Goal: Task Accomplishment & Management: Complete application form

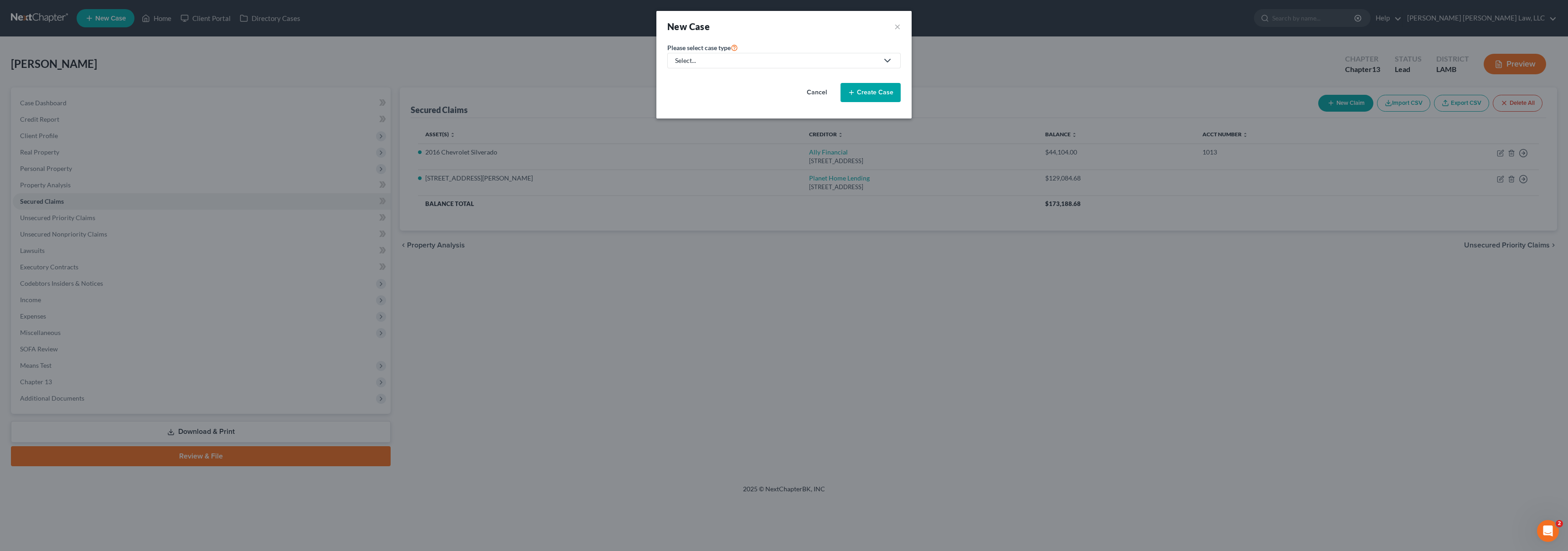
click at [770, 66] on link "Select..." at bounding box center [783, 61] width 233 height 16
click at [711, 81] on div "Bankruptcy" at bounding box center [716, 79] width 81 height 9
select select "36"
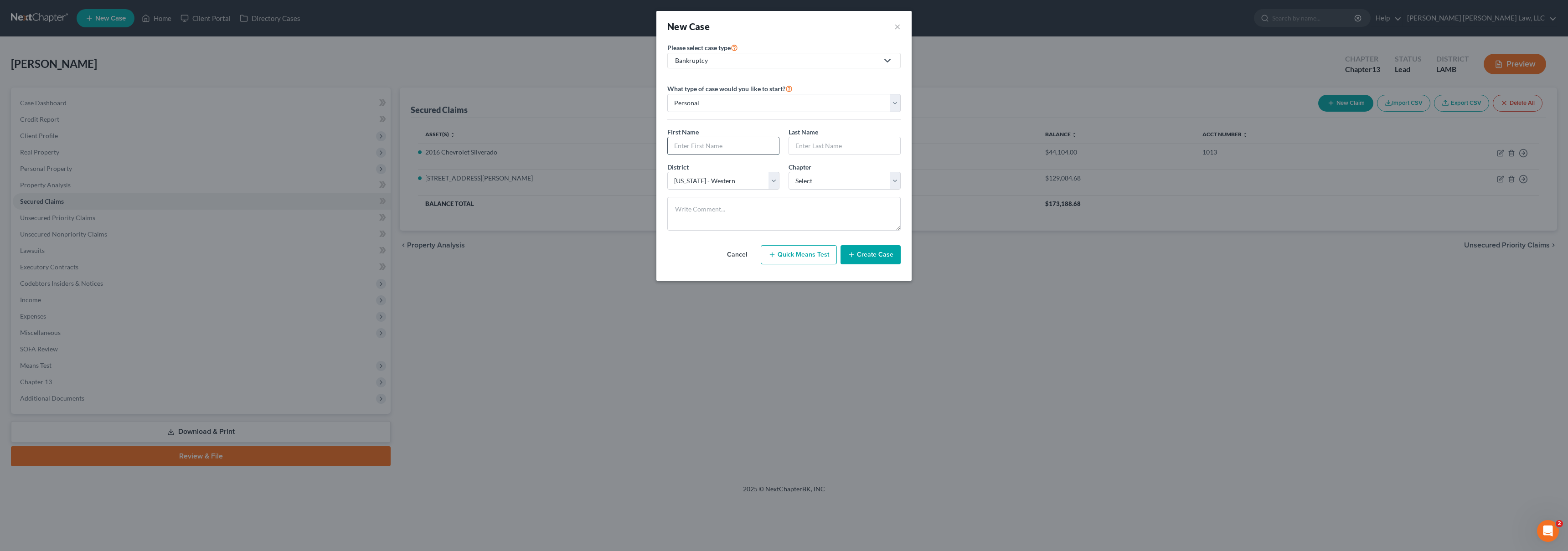
click at [697, 148] on input "text" at bounding box center [723, 146] width 111 height 18
type input "Congina"
type input "[PERSON_NAME]"
select select "3"
click at [874, 254] on button "Create Case" at bounding box center [870, 255] width 60 height 19
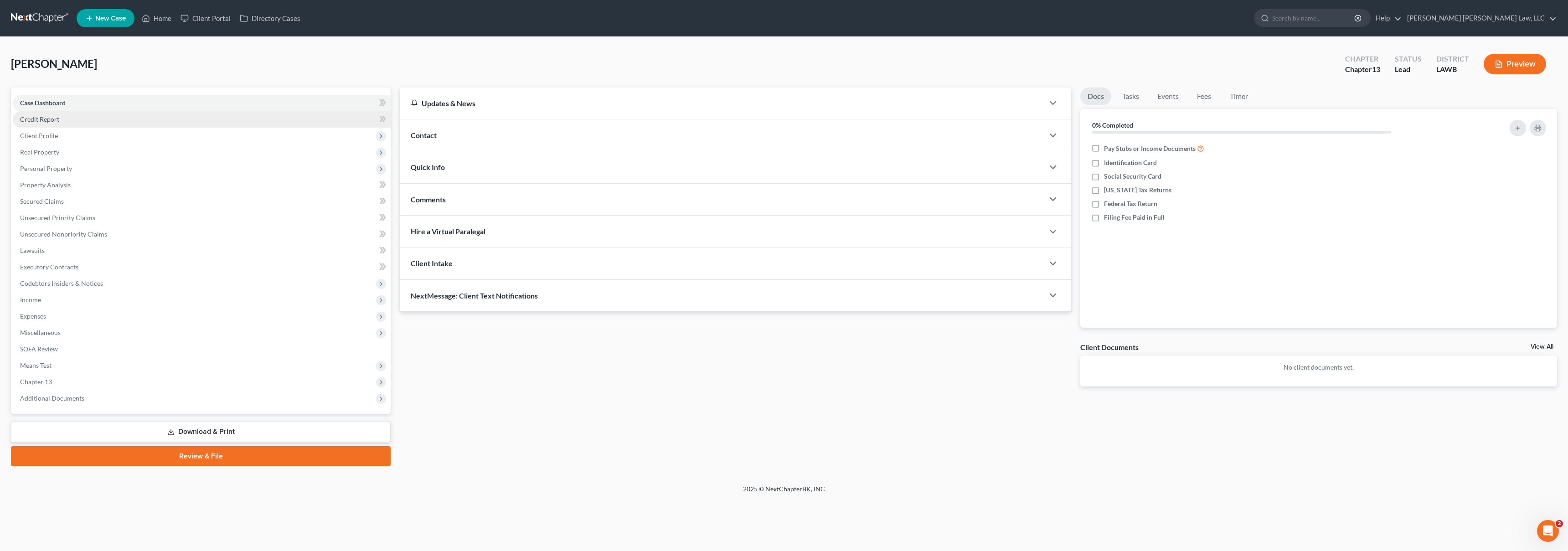
click at [146, 121] on link "Credit Report" at bounding box center [201, 119] width 378 height 16
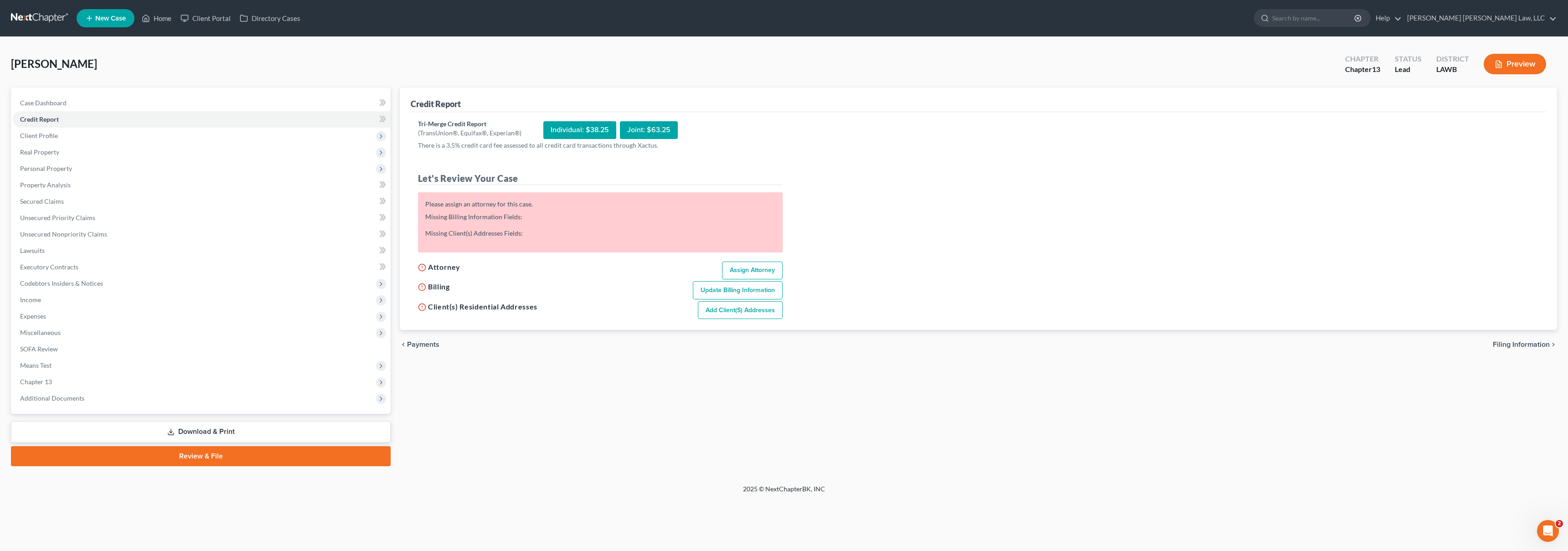
click at [753, 266] on link "Assign Attorney" at bounding box center [752, 270] width 61 height 18
select select "1"
select select "0"
select select "3"
select select "36"
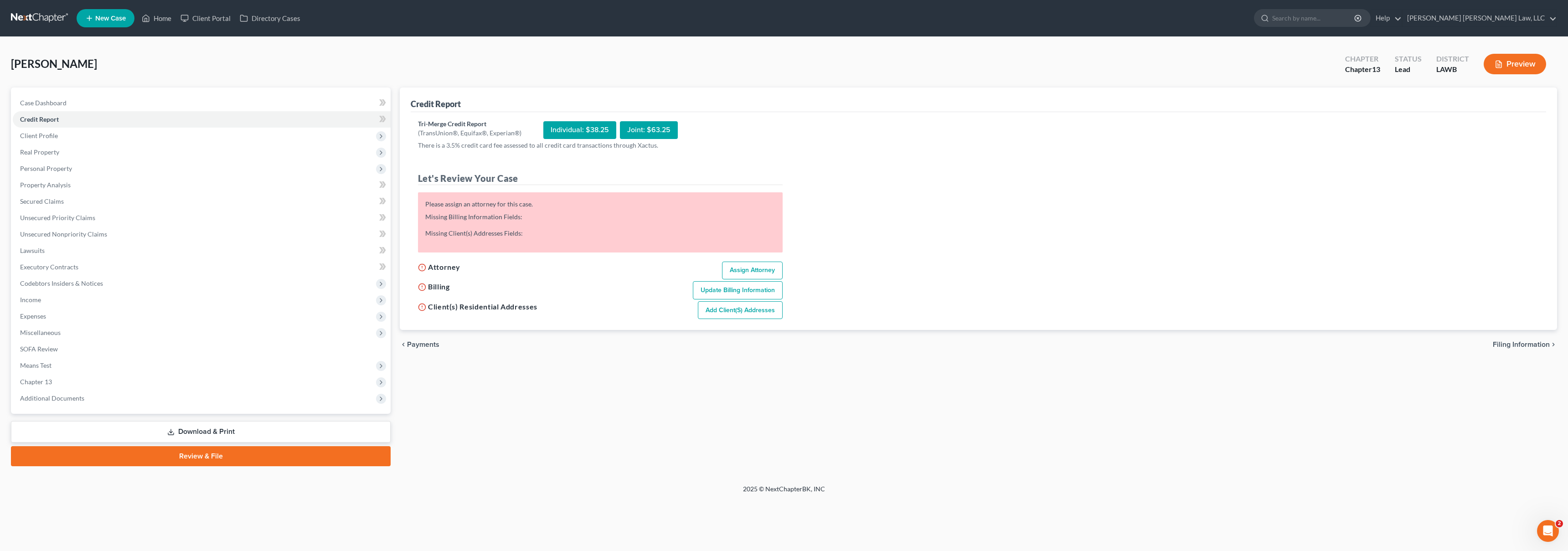
select select "19"
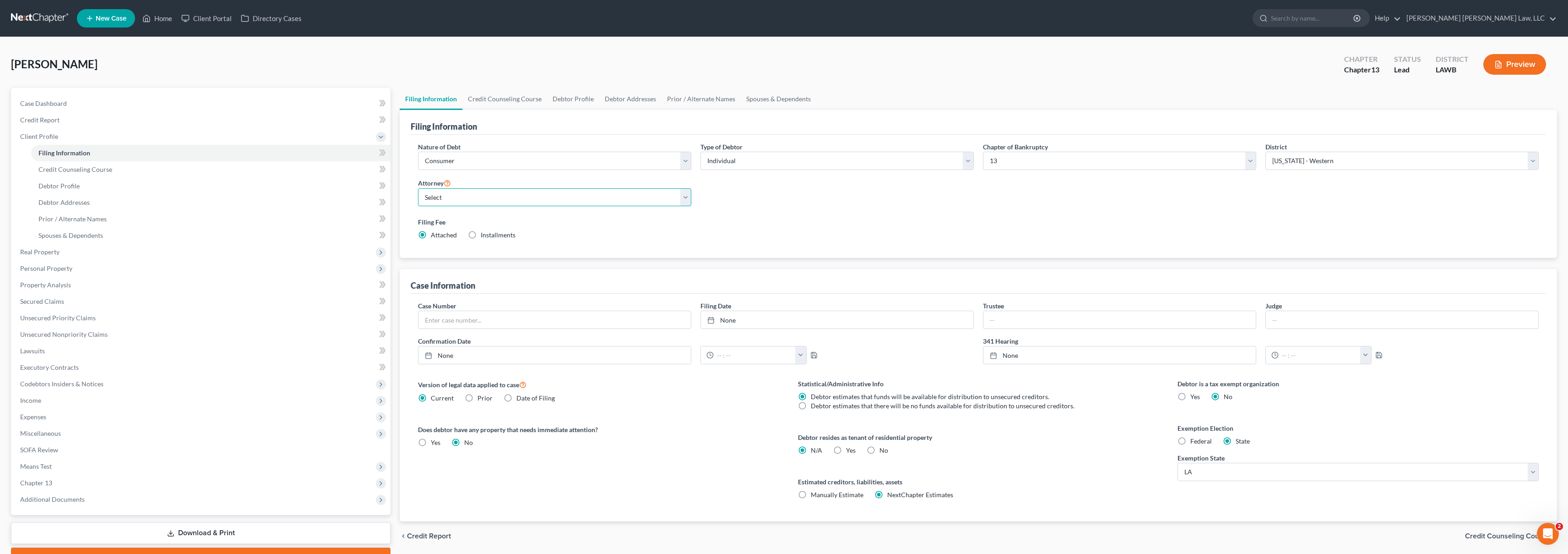
click at [552, 197] on select "Select [PERSON_NAME] [PERSON_NAME] III - LAWB [PERSON_NAME] [PERSON_NAME] III -…" at bounding box center [554, 197] width 273 height 18
select select "0"
click at [192, 120] on link "Credit Report" at bounding box center [201, 120] width 378 height 16
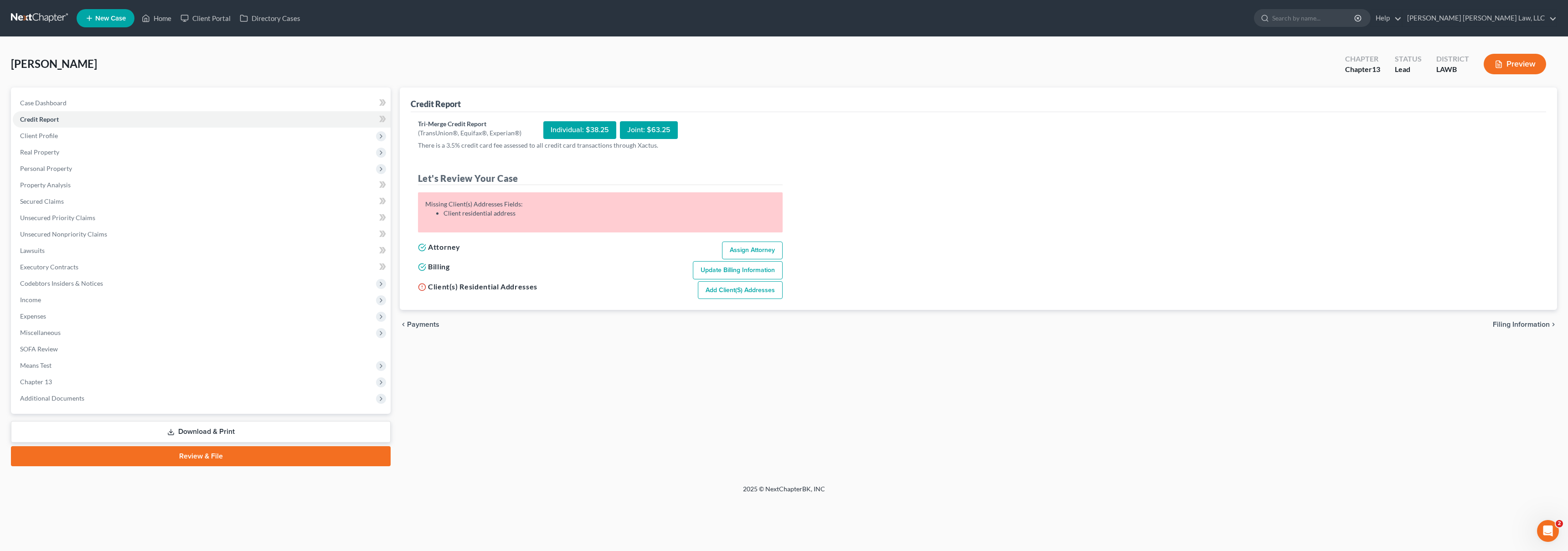
click at [758, 288] on link "Add Client(s) Addresses" at bounding box center [740, 290] width 84 height 18
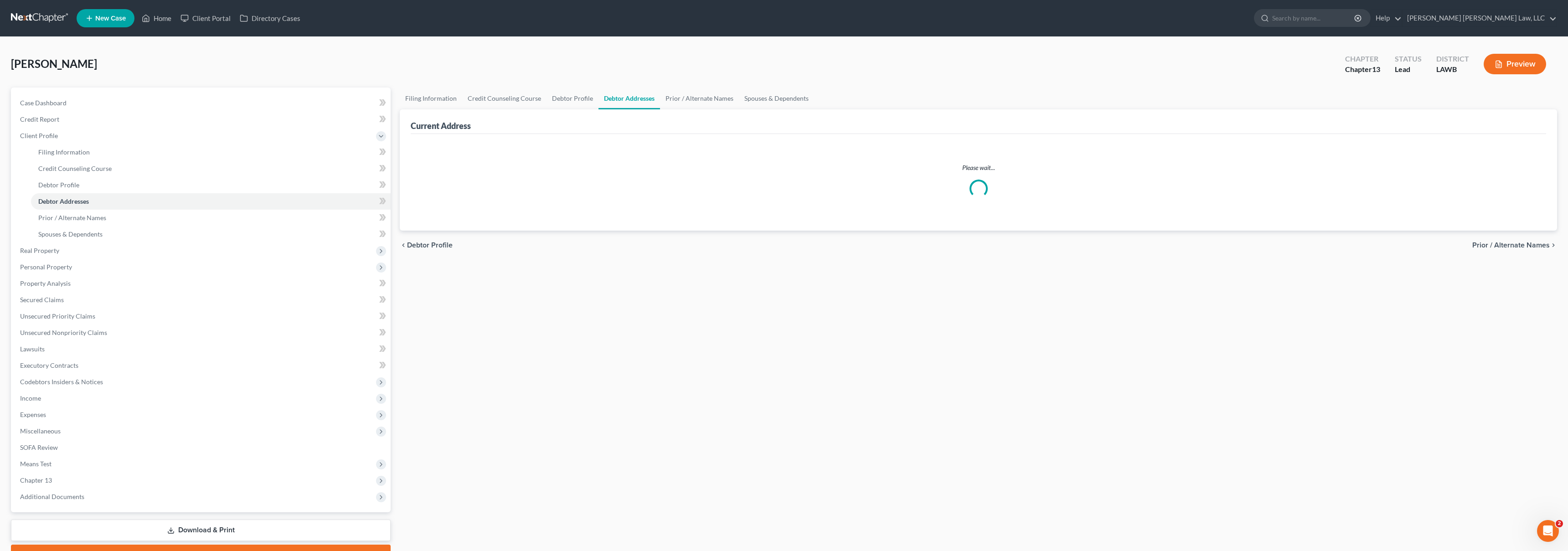
select select "0"
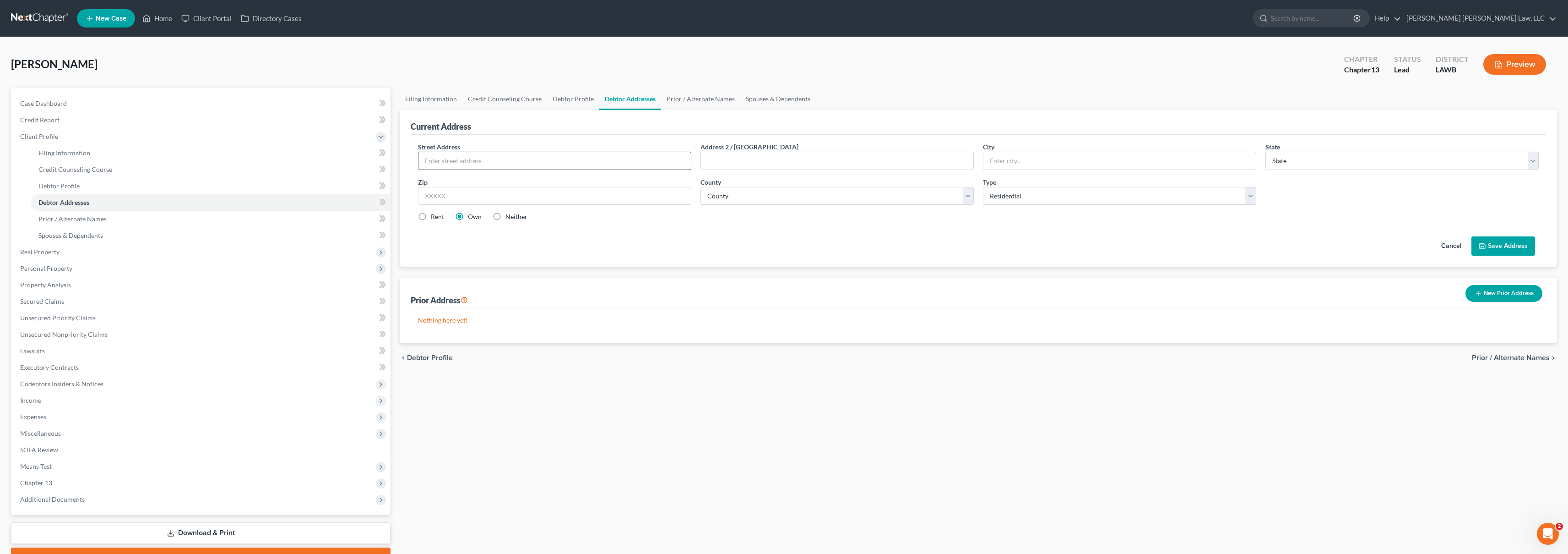
click at [535, 165] on input "text" at bounding box center [554, 161] width 272 height 18
type input "[STREET_ADDRESS]"
type input "Monroe"
select select "19"
type input "71201"
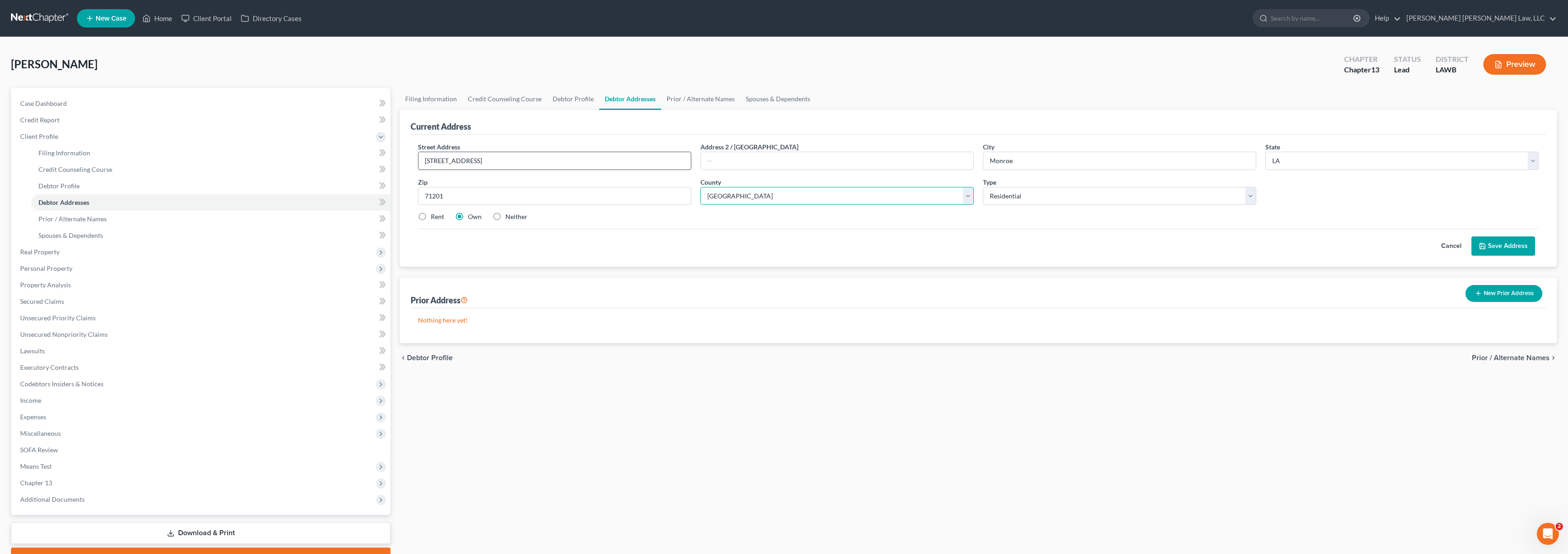
select select "36"
click at [430, 217] on label "Rent" at bounding box center [437, 216] width 13 height 9
click at [434, 217] on input "Rent" at bounding box center [437, 214] width 6 height 6
radio input "true"
click at [1523, 247] on button "Save Address" at bounding box center [1503, 246] width 63 height 19
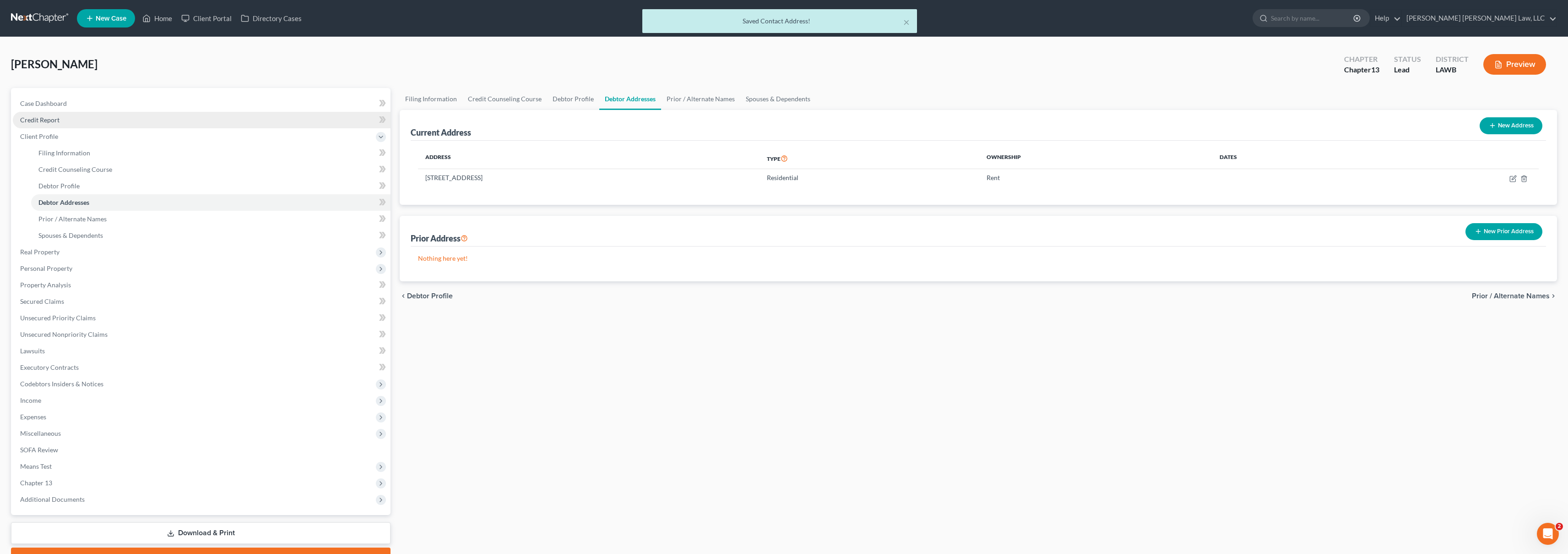
click at [139, 121] on link "Credit Report" at bounding box center [201, 120] width 378 height 16
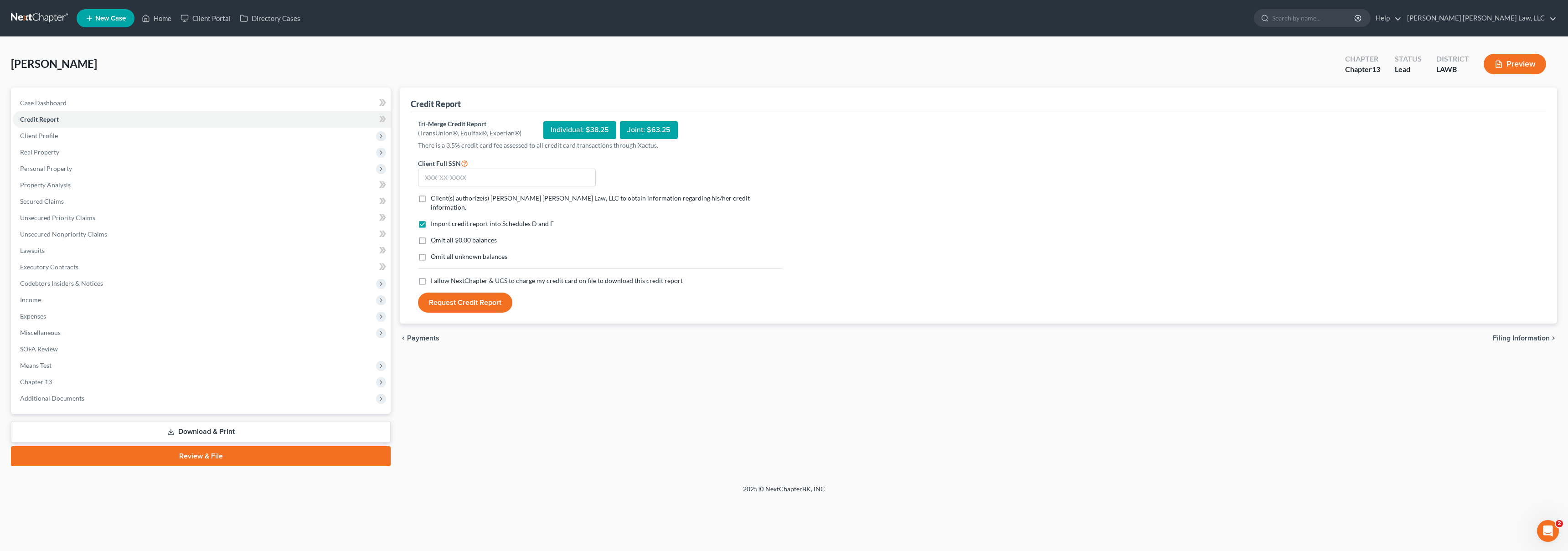
click at [430, 276] on label "I allow NextChapter & UCS to charge my credit card on file to download this cre…" at bounding box center [556, 280] width 252 height 9
click at [434, 276] on input "I allow NextChapter & UCS to charge my credit card on file to download this cre…" at bounding box center [437, 278] width 6 height 6
checkbox input "true"
drag, startPoint x: 424, startPoint y: 247, endPoint x: 422, endPoint y: 238, distance: 9.2
click at [430, 252] on label "Omit all unknown balances" at bounding box center [469, 256] width 76 height 9
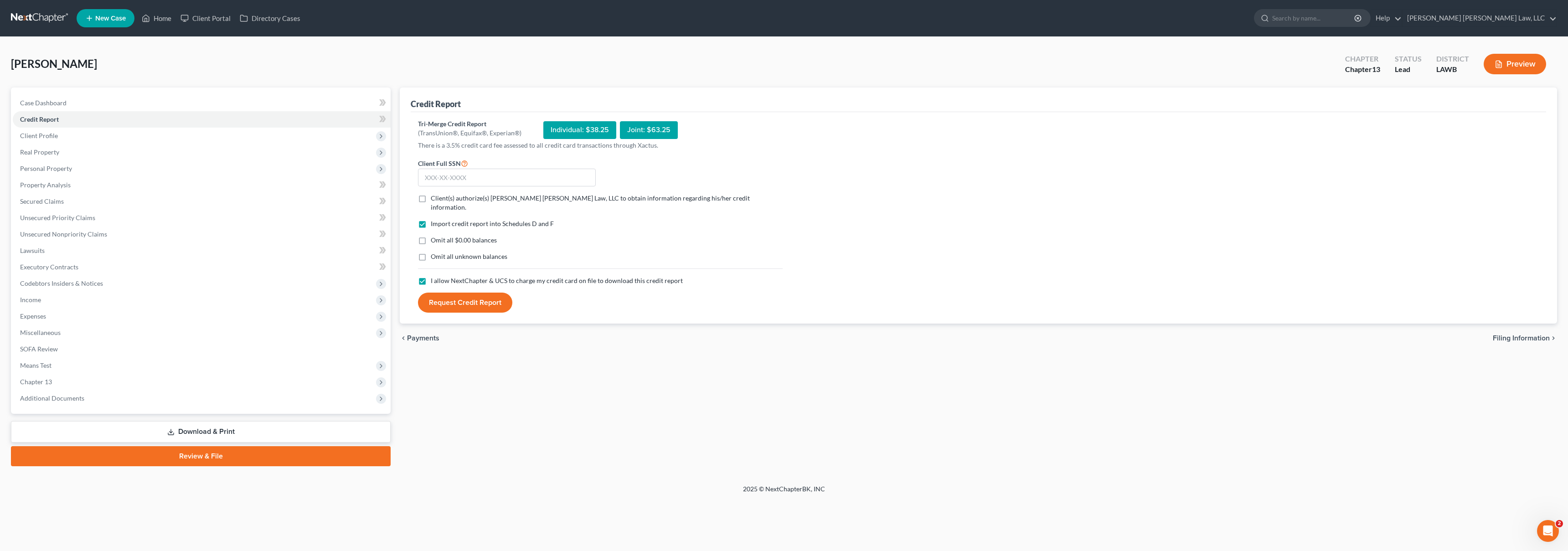
click at [434, 252] on input "Omit all unknown balances" at bounding box center [437, 255] width 6 height 6
checkbox input "true"
click at [430, 236] on label "Omit all $0.00 balances" at bounding box center [464, 240] width 66 height 9
click at [434, 236] on input "Omit all $0.00 balances" at bounding box center [437, 238] width 6 height 6
checkbox input "true"
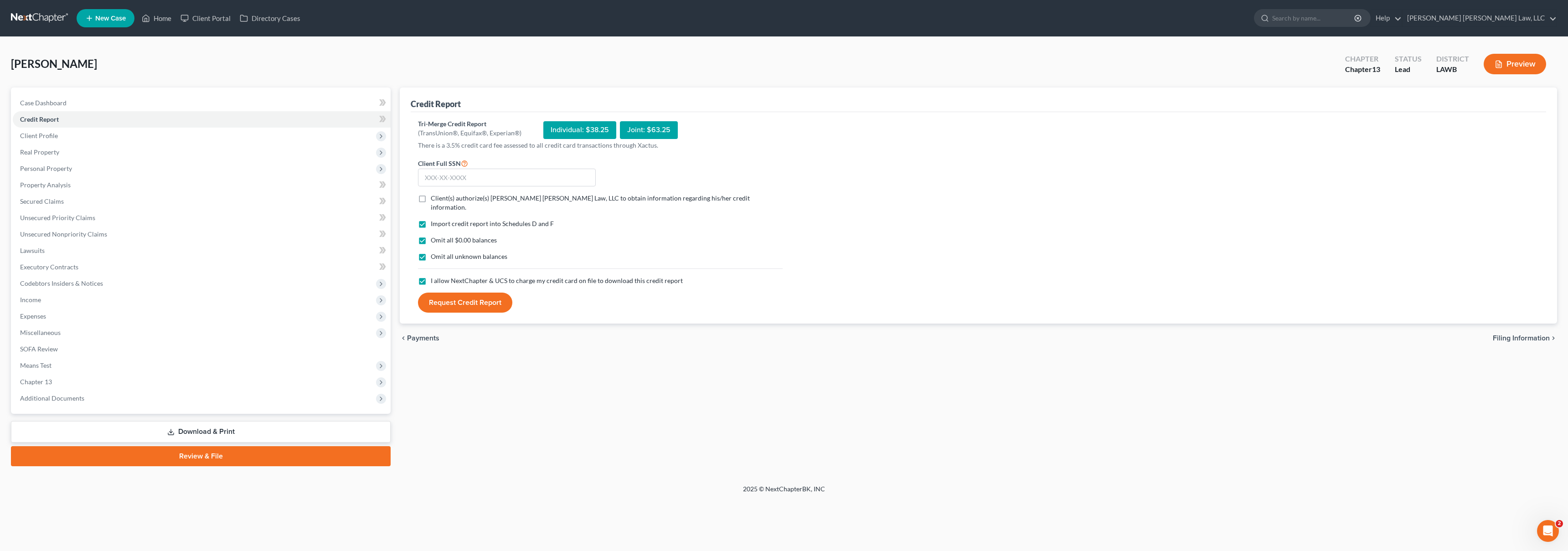
click at [430, 198] on label "Client(s) authorize(s) [PERSON_NAME] [PERSON_NAME] Law, LLC to obtain informati…" at bounding box center [606, 203] width 352 height 18
click at [434, 198] on input "Client(s) authorize(s) [PERSON_NAME] [PERSON_NAME] Law, LLC to obtain informati…" at bounding box center [437, 196] width 6 height 6
checkbox input "true"
click at [439, 183] on input "text" at bounding box center [507, 178] width 178 height 18
type input "437-25-5520"
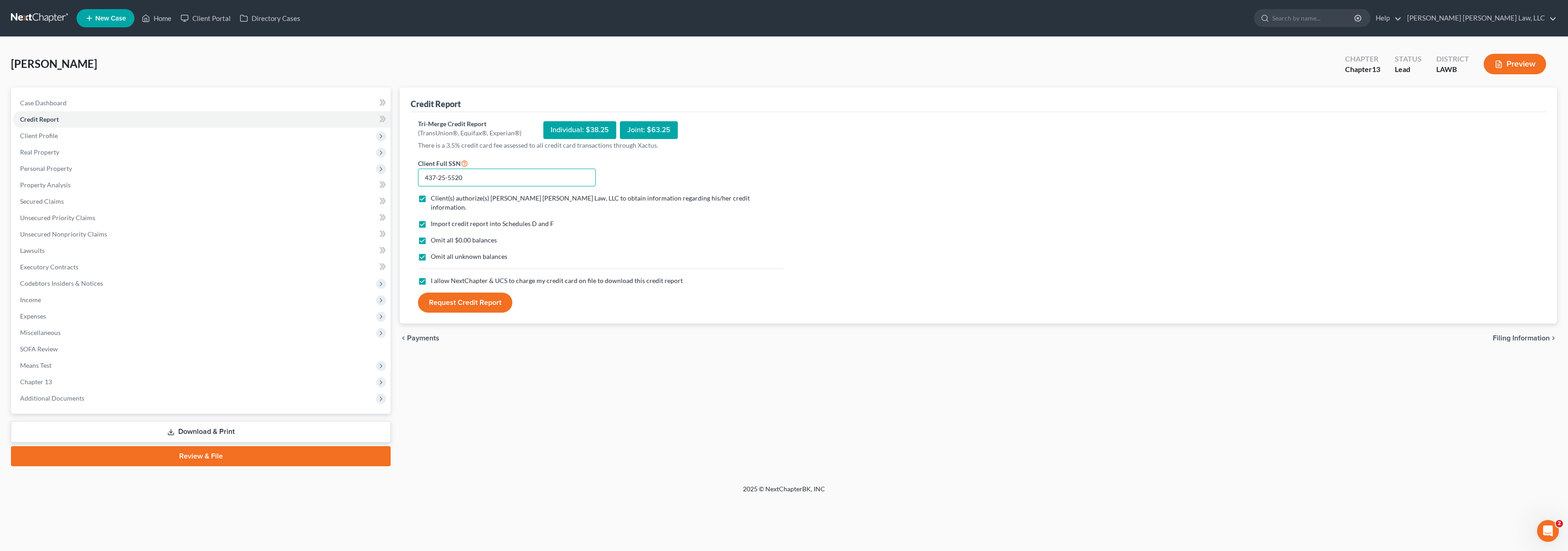
click at [418, 293] on button "Request Credit Report" at bounding box center [465, 303] width 94 height 20
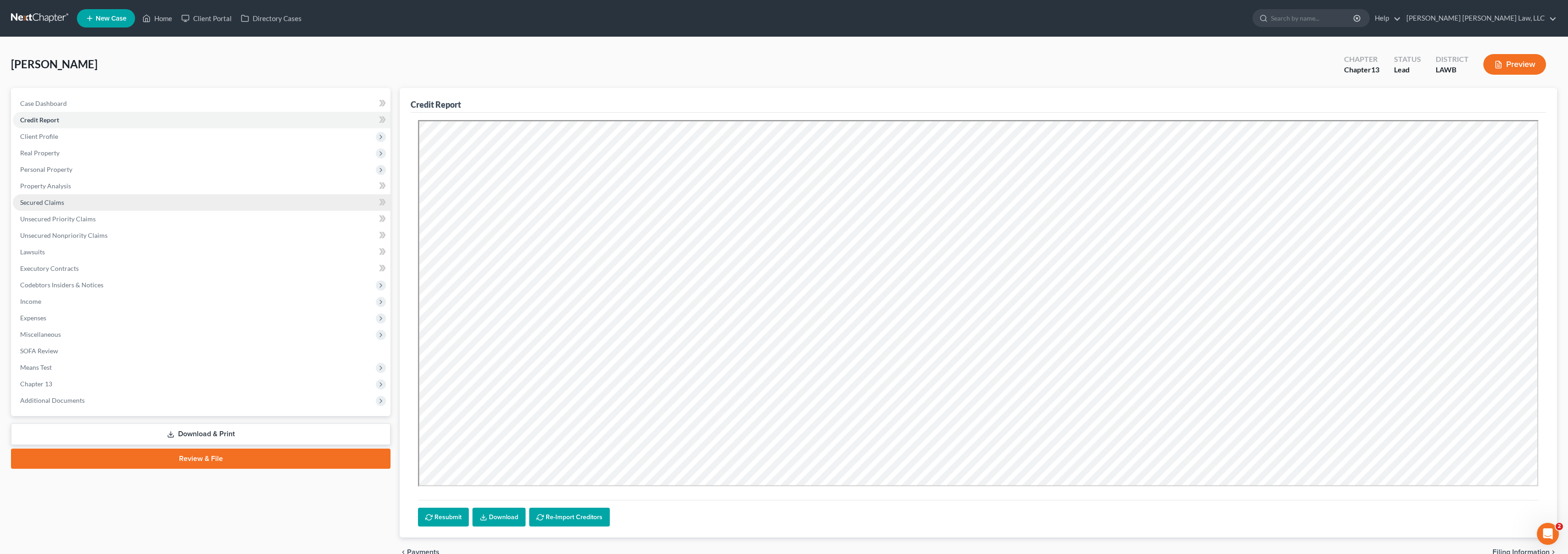
click at [59, 204] on span "Secured Claims" at bounding box center [42, 202] width 44 height 8
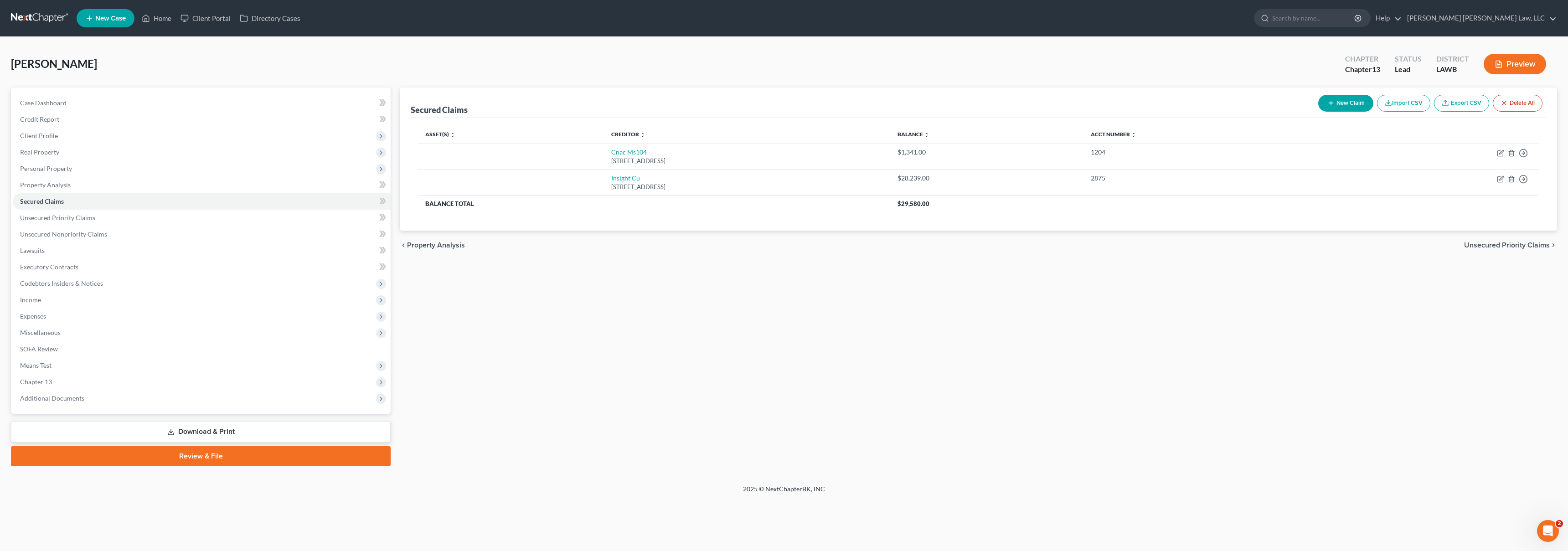
click at [929, 133] on link "Balance expand_more expand_less unfold_more" at bounding box center [913, 134] width 32 height 7
click at [182, 213] on link "Unsecured Priority Claims" at bounding box center [201, 218] width 378 height 16
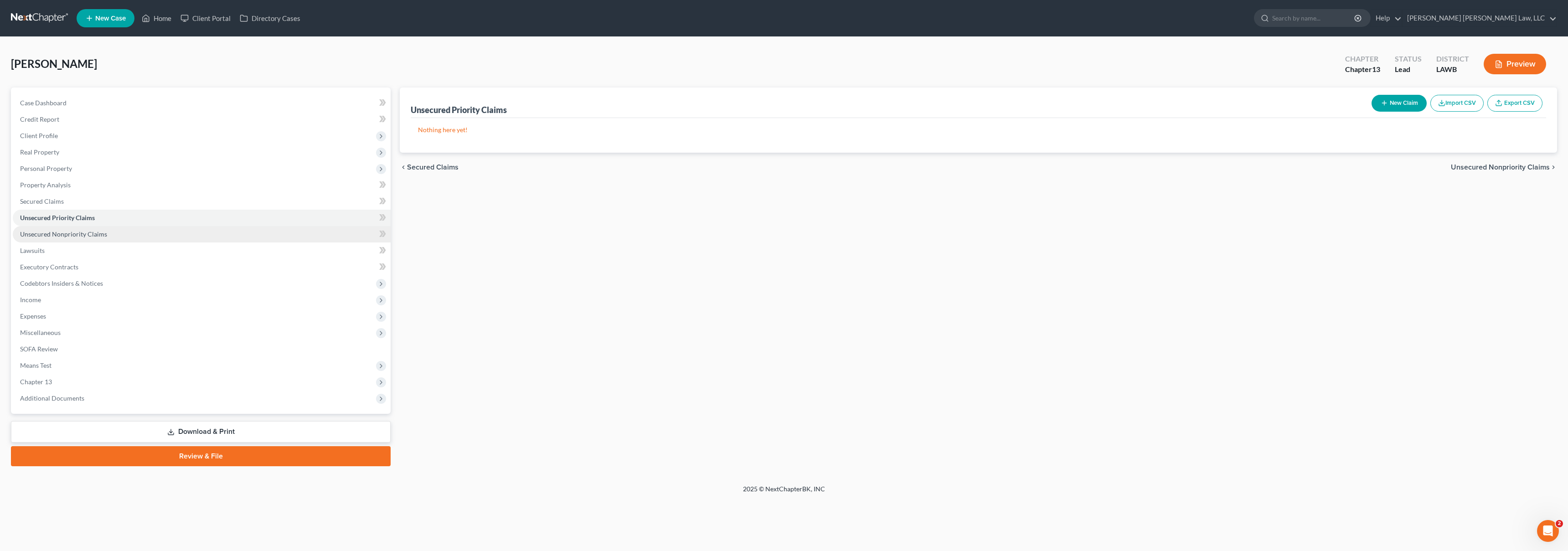
click at [188, 228] on link "Unsecured Nonpriority Claims" at bounding box center [201, 234] width 378 height 16
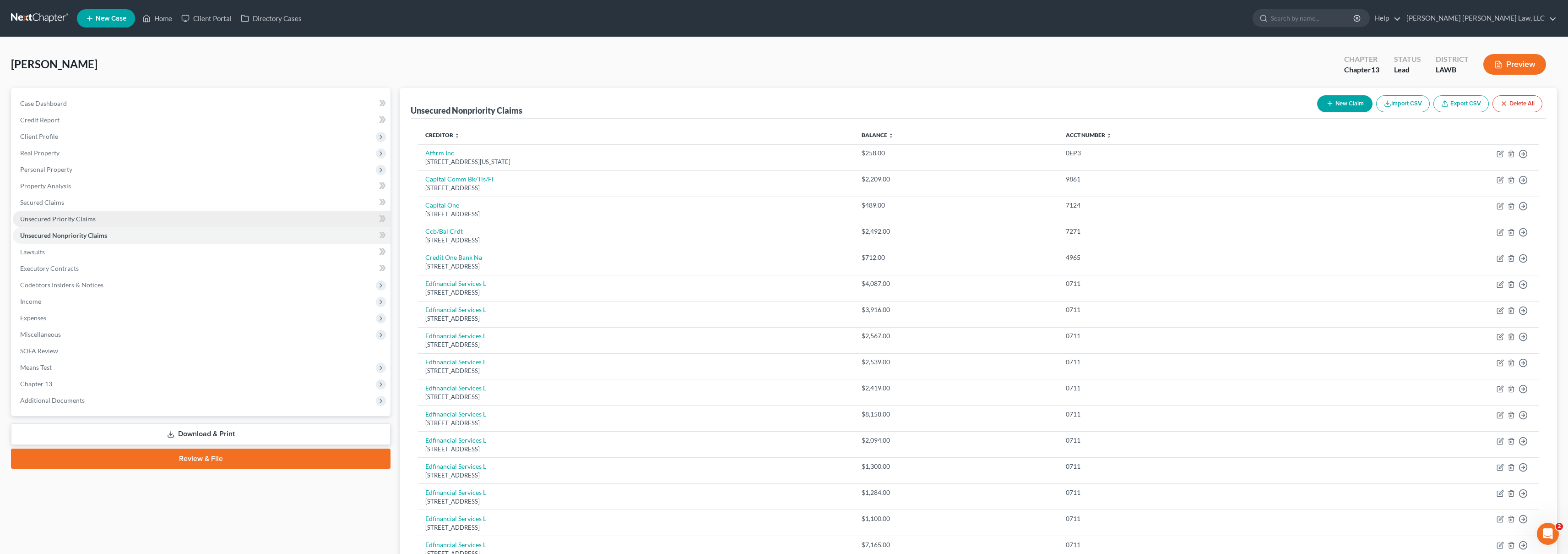
click at [216, 221] on link "Unsecured Priority Claims" at bounding box center [201, 219] width 378 height 16
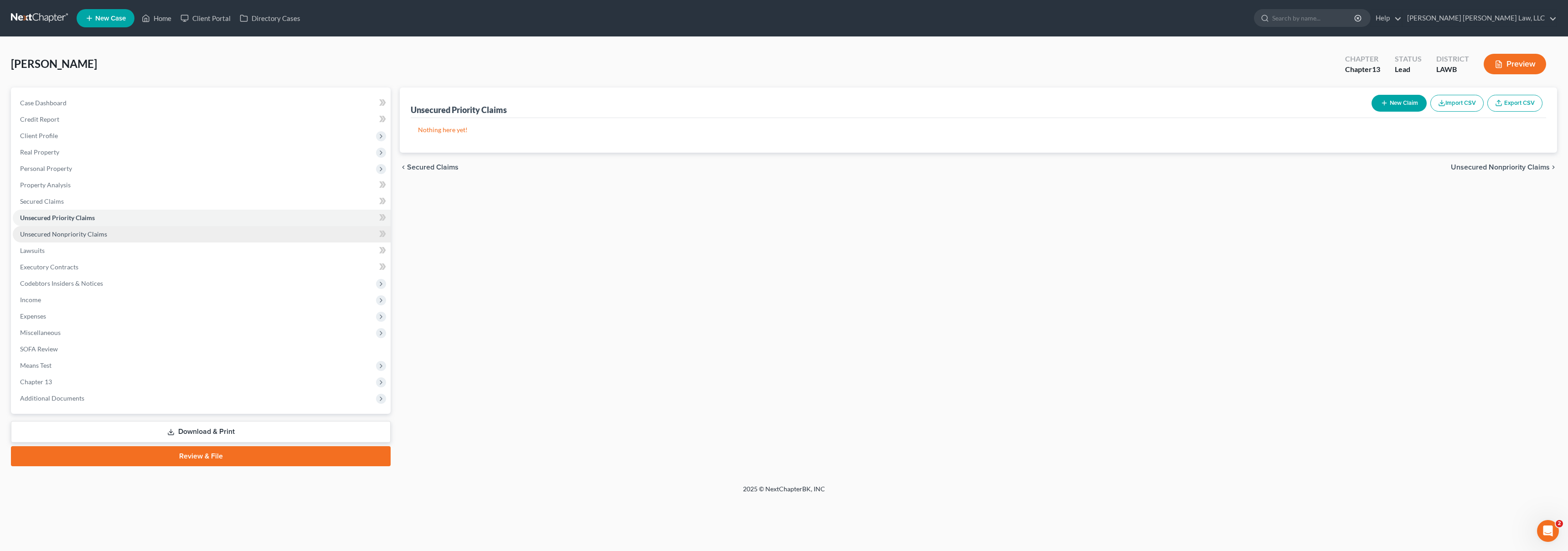
click at [203, 230] on link "Unsecured Nonpriority Claims" at bounding box center [201, 234] width 378 height 16
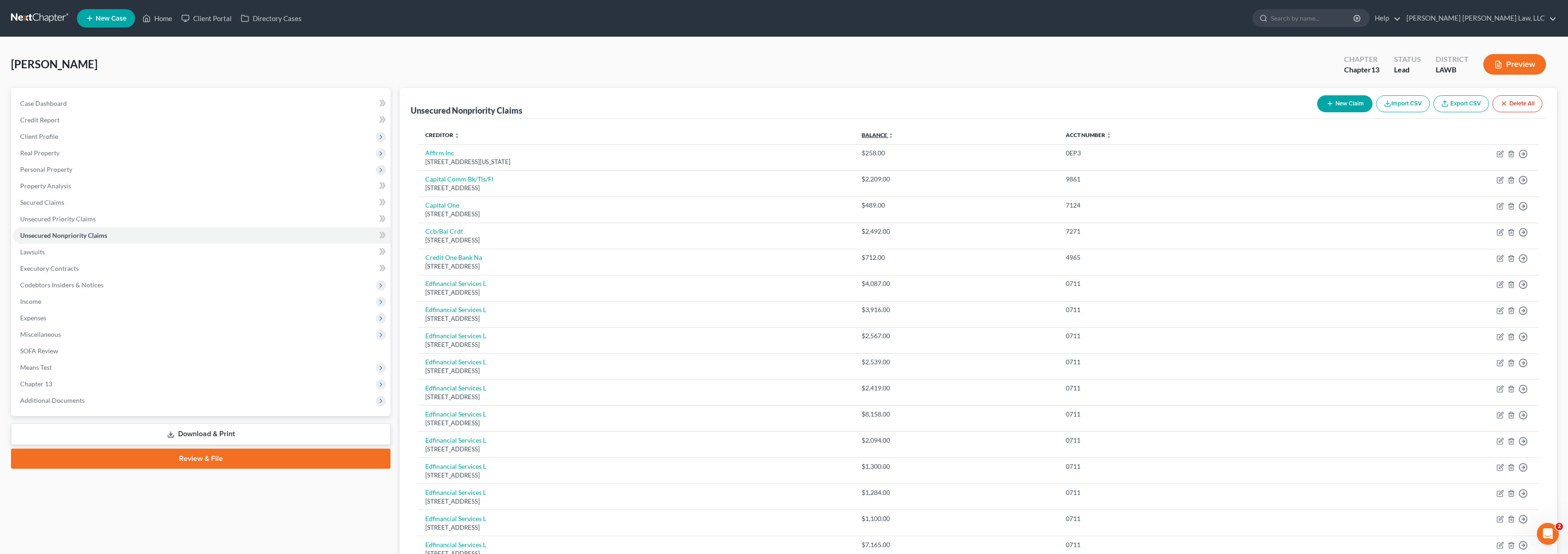
click at [894, 134] on link "Balance expand_more expand_less unfold_more" at bounding box center [877, 135] width 32 height 7
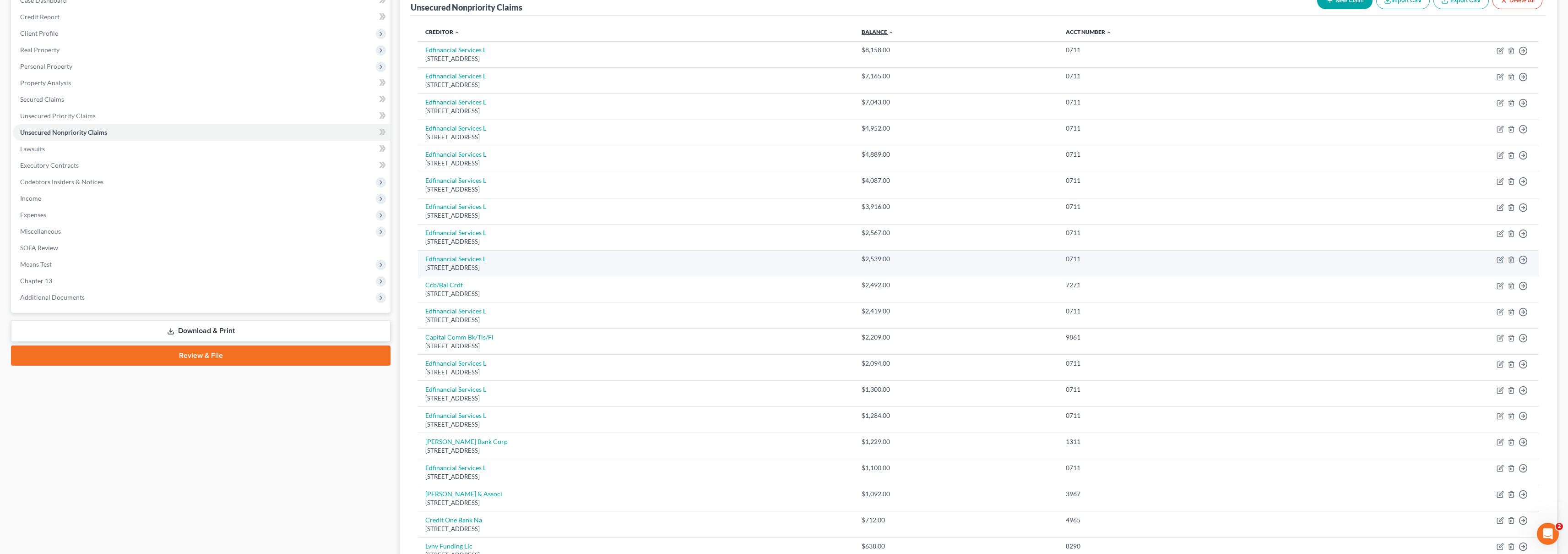
scroll to position [104, 0]
click at [894, 28] on link "Balance expand_more expand_less unfold_more" at bounding box center [877, 31] width 32 height 7
click at [896, 28] on link "Balance expand_more expand_less unfold_more" at bounding box center [880, 31] width 31 height 7
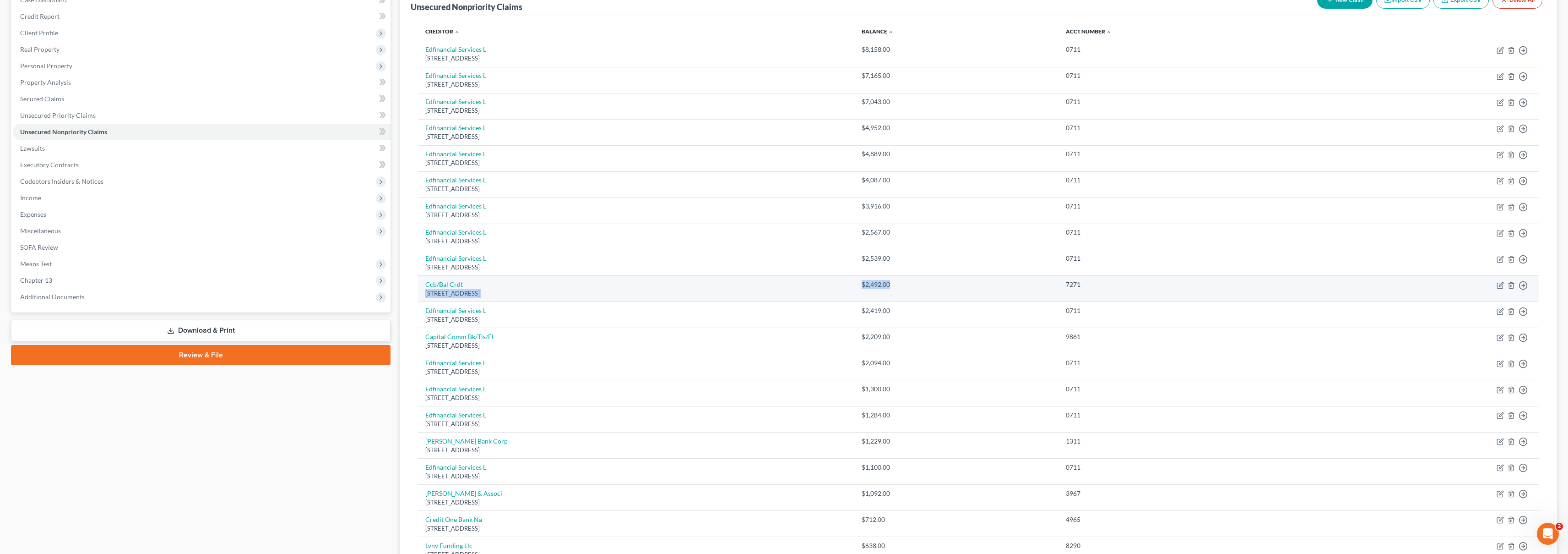
drag, startPoint x: 926, startPoint y: 285, endPoint x: 1039, endPoint y: 295, distance: 113.4
click at [1039, 295] on tr "Ccb/Bal Crdt [STREET_ADDRESS] $2,492.00 7271 Move to D Move to E Move to G Move…" at bounding box center [978, 289] width 1121 height 26
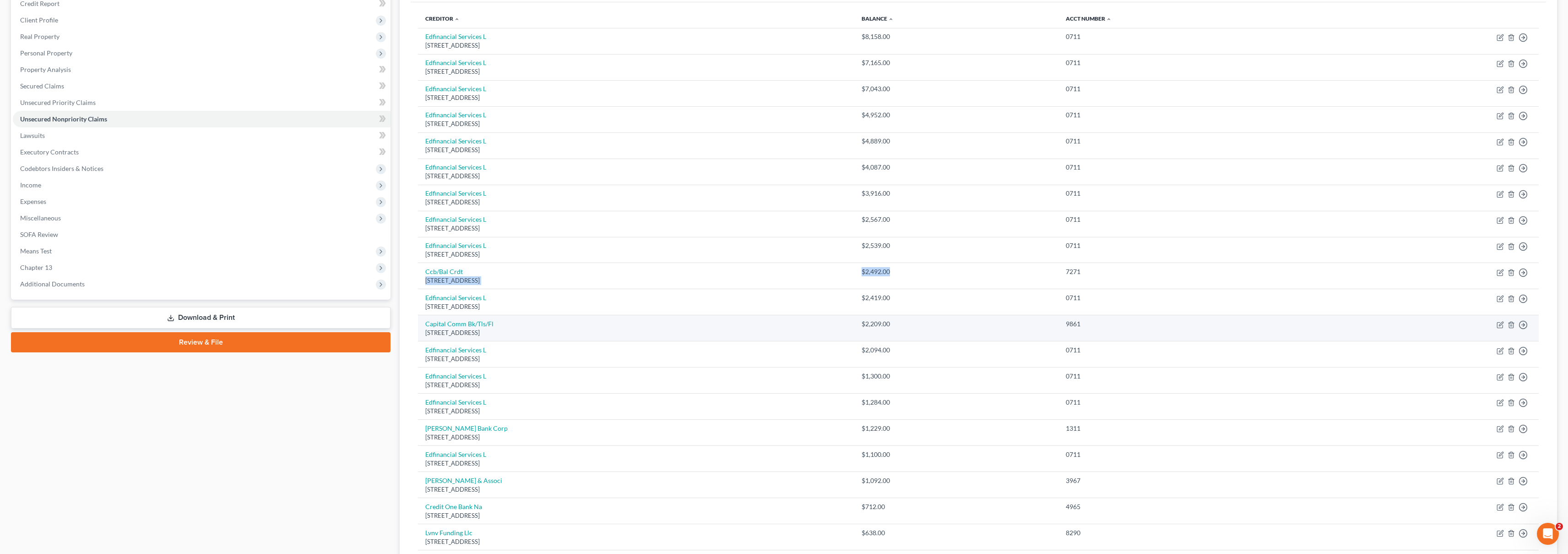
scroll to position [117, 0]
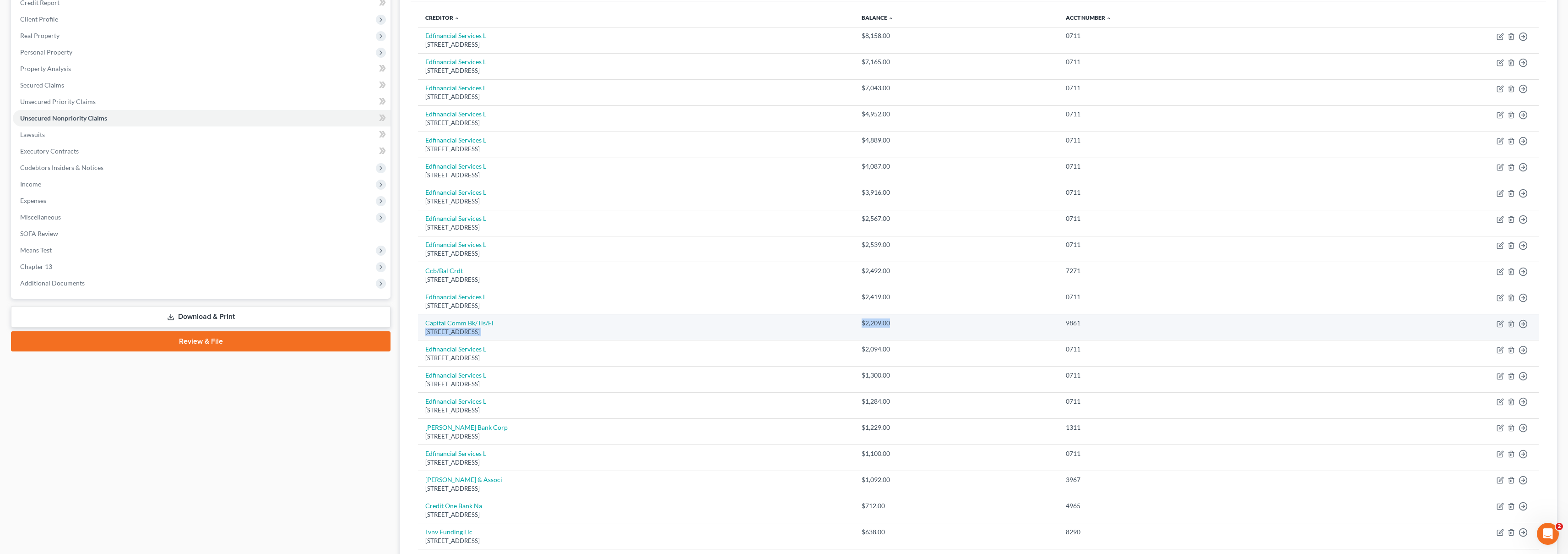
drag, startPoint x: 947, startPoint y: 324, endPoint x: 1014, endPoint y: 324, distance: 67.0
click at [1014, 324] on tr "Capital Comm Bk/Tls/Fl [STREET_ADDRESS] $2,209.00 9861 Move to D Move to E Move…" at bounding box center [978, 328] width 1121 height 26
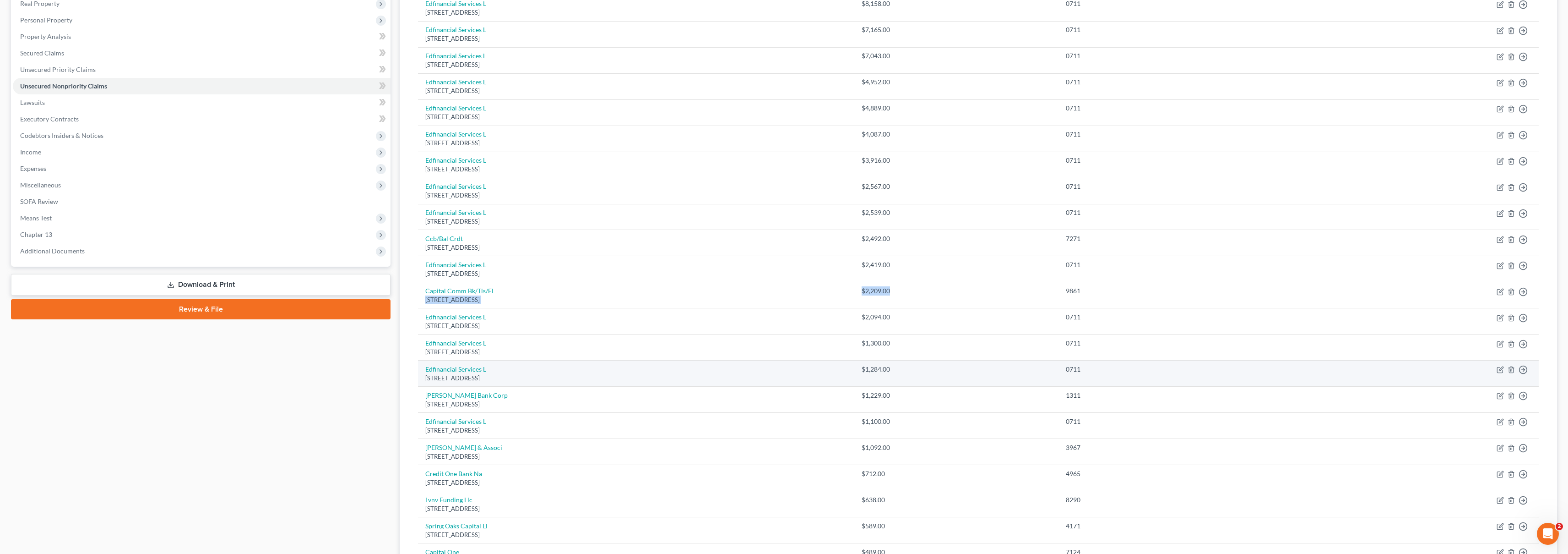
scroll to position [161, 0]
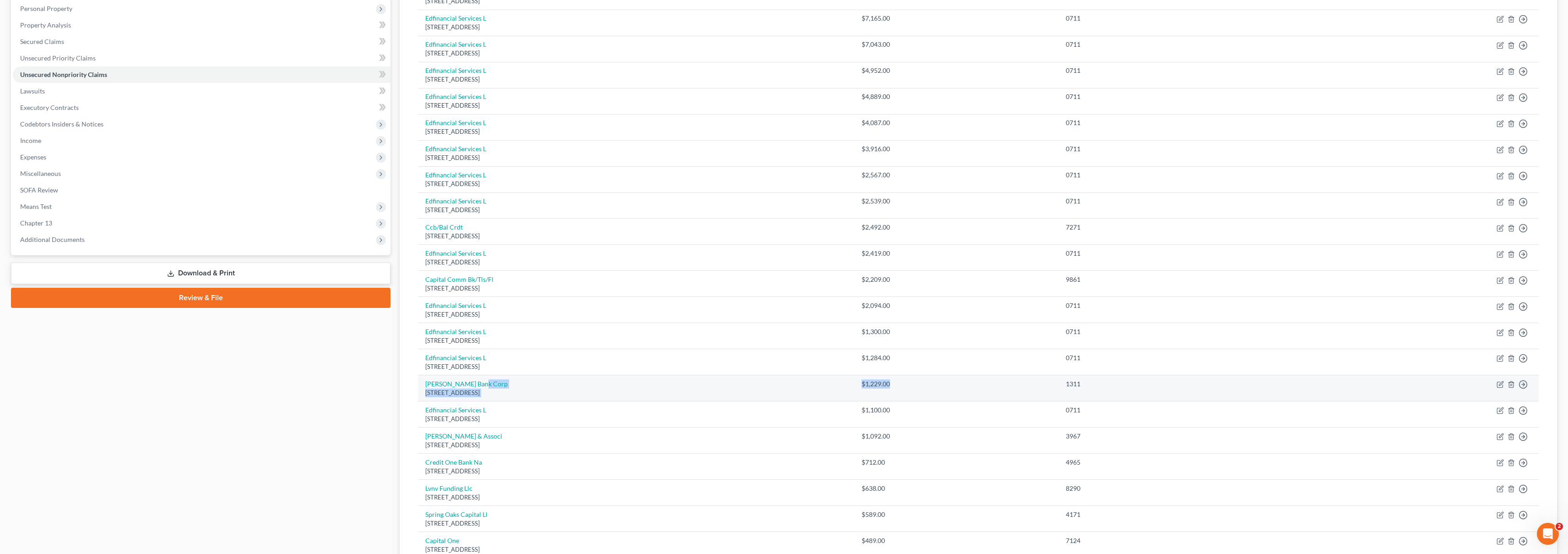
drag, startPoint x: 955, startPoint y: 380, endPoint x: 1016, endPoint y: 386, distance: 61.3
click at [1016, 386] on tr "[PERSON_NAME] Bank Corp [STREET_ADDRESS] $1,229.00 1311 Move to D Move to E Mov…" at bounding box center [978, 389] width 1121 height 26
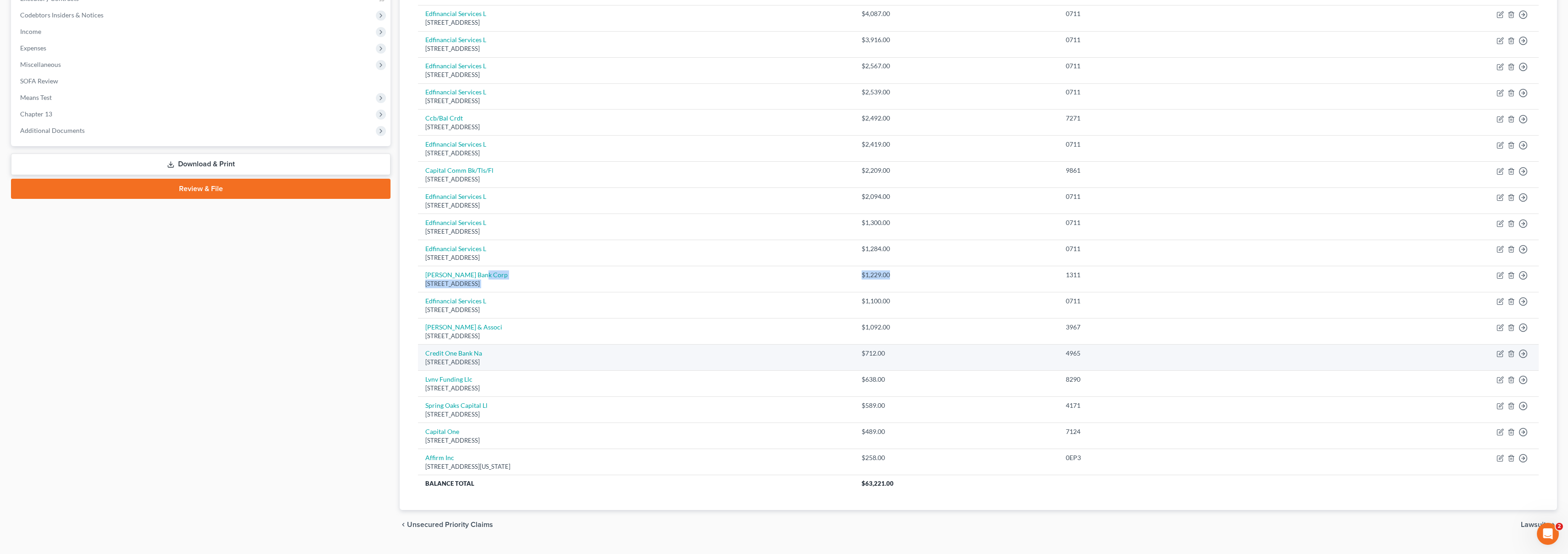
scroll to position [0, 0]
